Goal: Navigation & Orientation: Find specific page/section

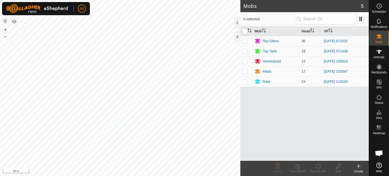
click at [92, 176] on html "AR Schedules Notifications Mobs Animals Neckbands VPs Status Infra Heatmap Help…" at bounding box center [194, 88] width 389 height 176
